Goal: Task Accomplishment & Management: Use online tool/utility

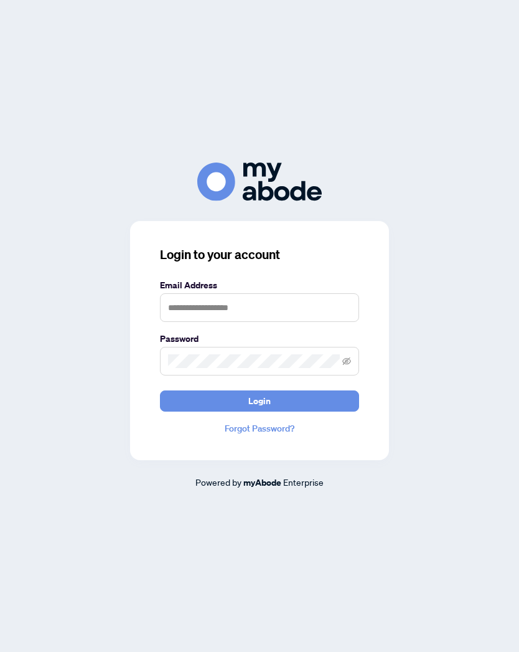
click at [318, 322] on input "text" at bounding box center [259, 307] width 199 height 29
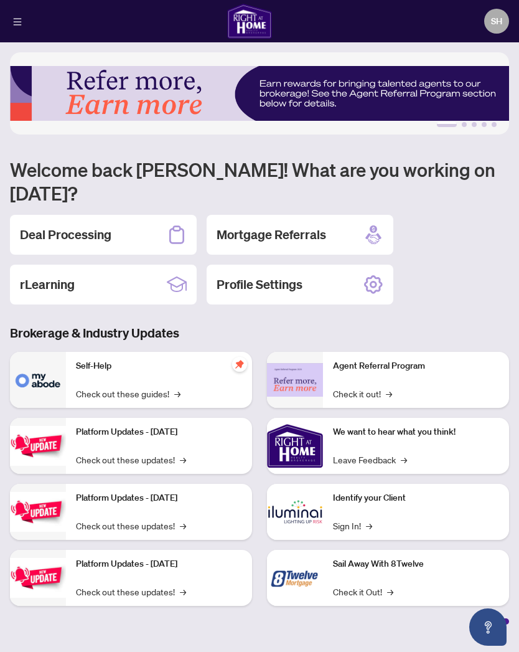
click at [142, 215] on div "Deal Processing" at bounding box center [103, 235] width 187 height 40
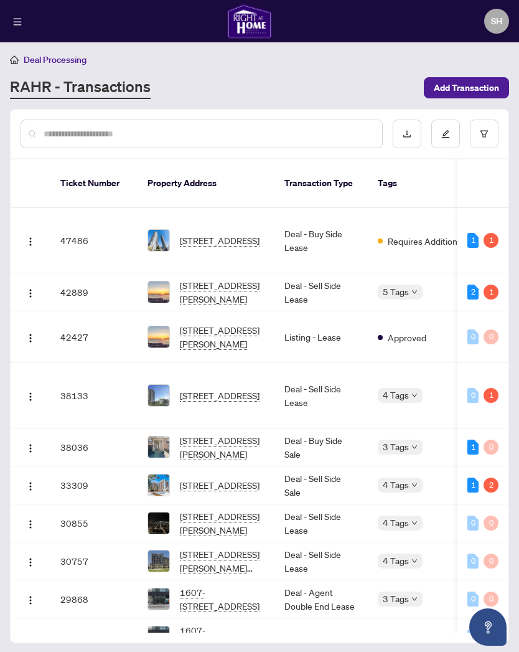
click at [78, 285] on td "42889" at bounding box center [93, 292] width 87 height 38
click at [33, 288] on img "button" at bounding box center [31, 293] width 10 height 10
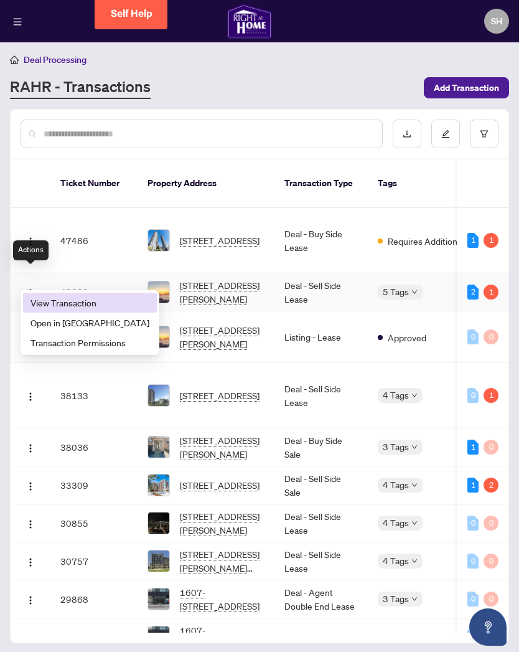
click at [115, 296] on span "View Transaction" at bounding box center [90, 303] width 119 height 14
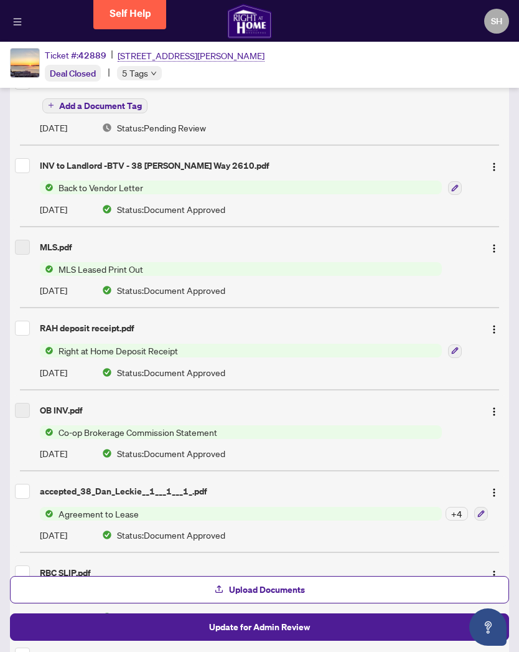
scroll to position [264, 0]
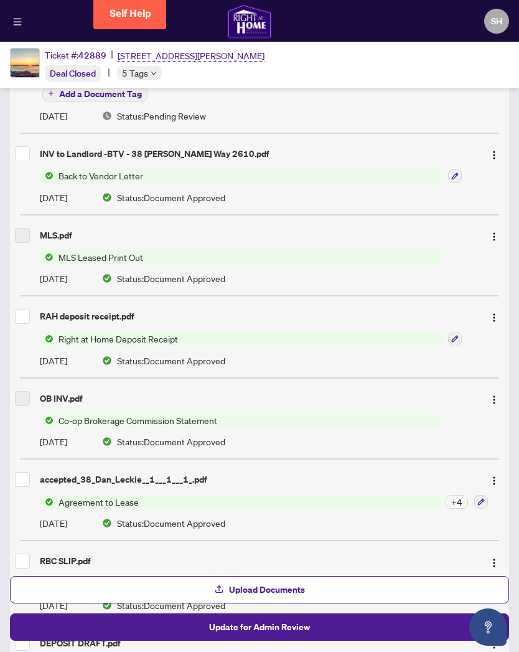
click at [504, 309] on button "button" at bounding box center [494, 316] width 20 height 20
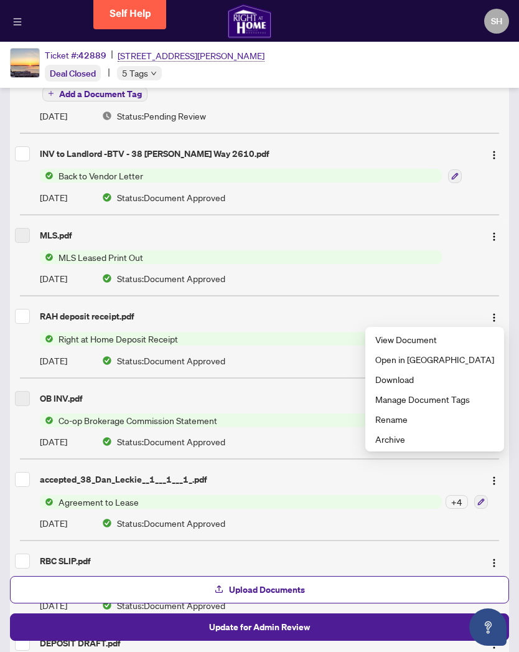
click at [453, 333] on span "View Document" at bounding box center [434, 339] width 119 height 14
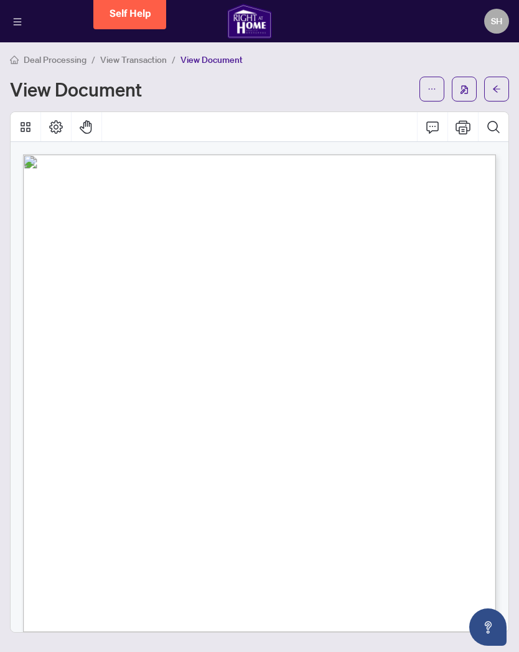
scroll to position [-1, 0]
click at [467, 127] on button "Print" at bounding box center [463, 127] width 30 height 30
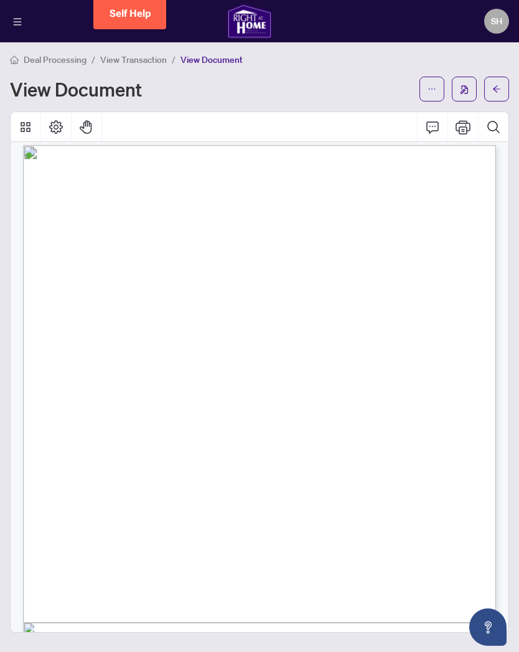
scroll to position [4, 0]
click at [461, 126] on button "Print" at bounding box center [463, 127] width 30 height 30
